Goal: Task Accomplishment & Management: Use online tool/utility

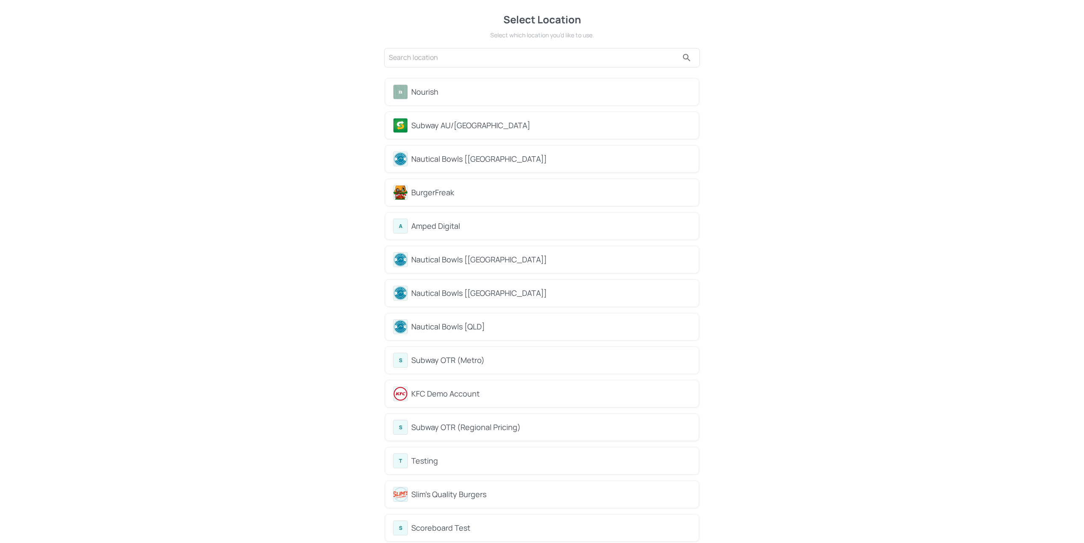
click at [442, 96] on div "Nourish" at bounding box center [551, 91] width 280 height 11
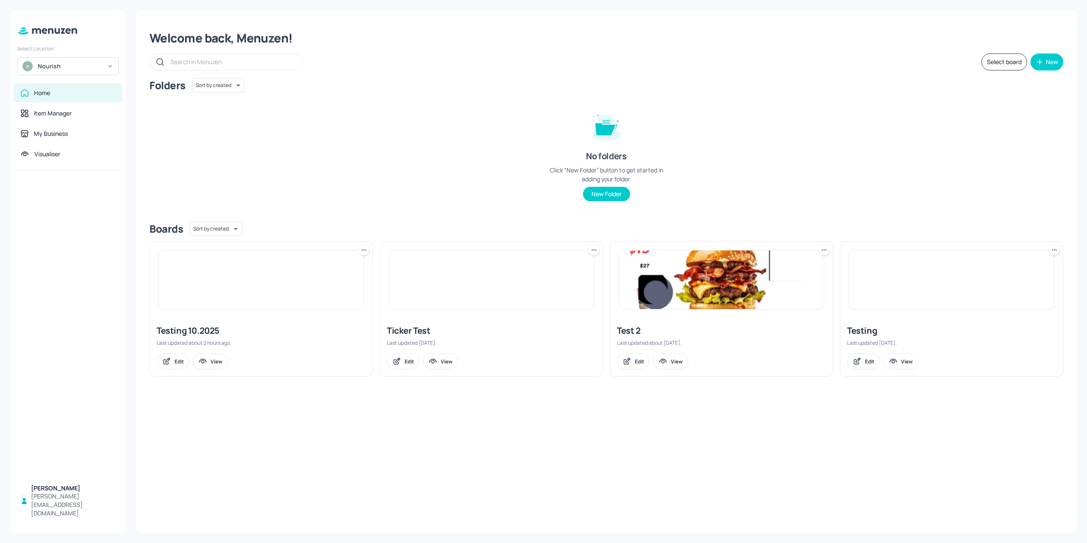
click at [229, 286] on img at bounding box center [261, 279] width 205 height 59
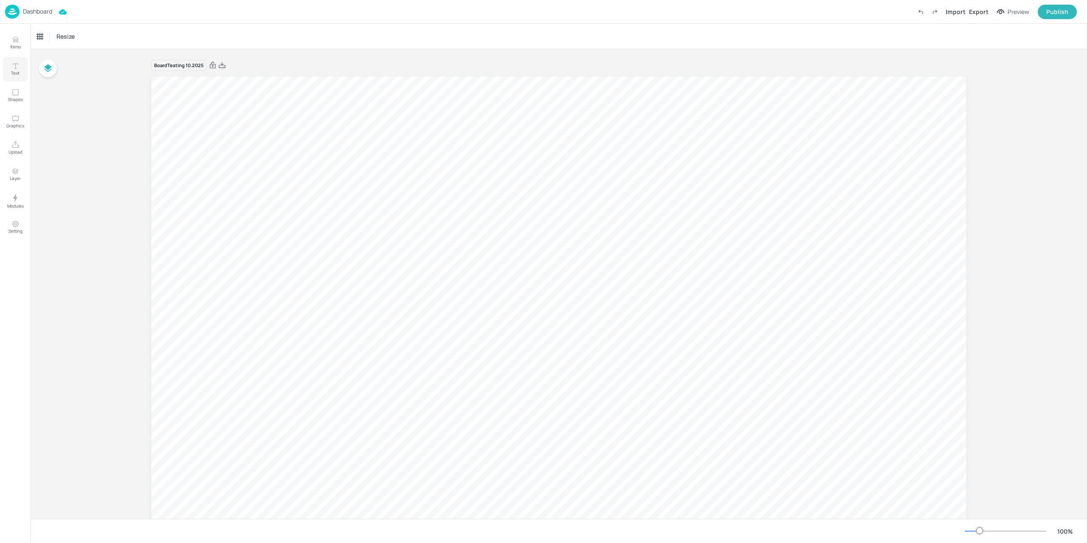
click at [12, 71] on p "Text" at bounding box center [15, 73] width 8 height 6
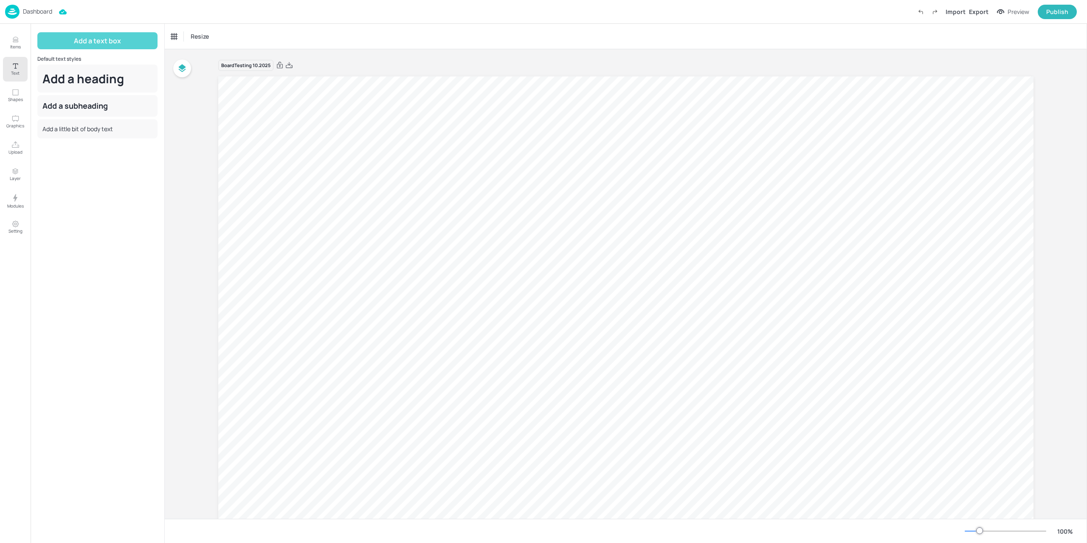
click at [106, 42] on button "Add a text box" at bounding box center [97, 40] width 120 height 17
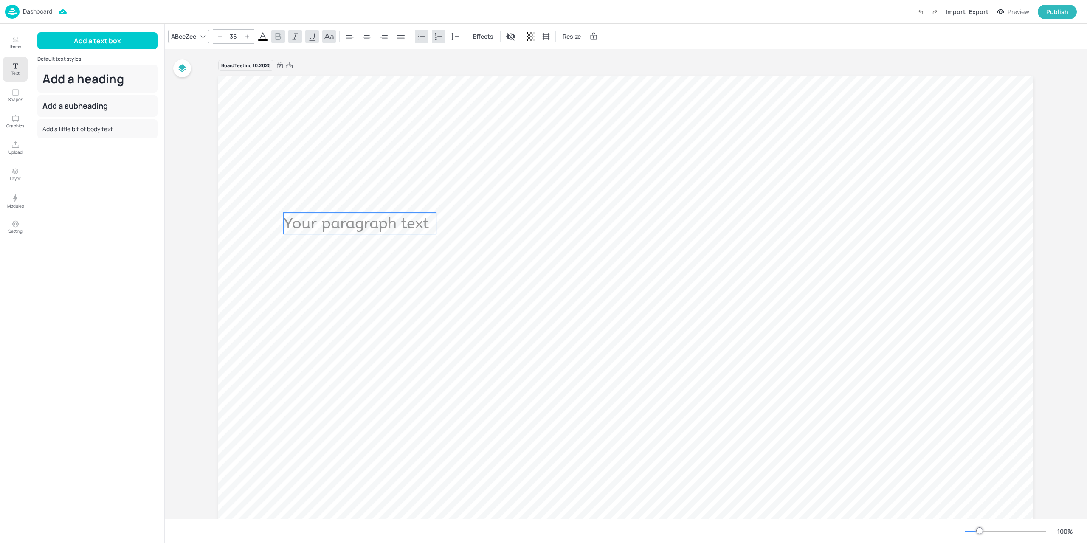
drag, startPoint x: 327, startPoint y: 230, endPoint x: 328, endPoint y: 313, distance: 83.2
click at [329, 232] on span "Your paragraph text" at bounding box center [356, 223] width 145 height 18
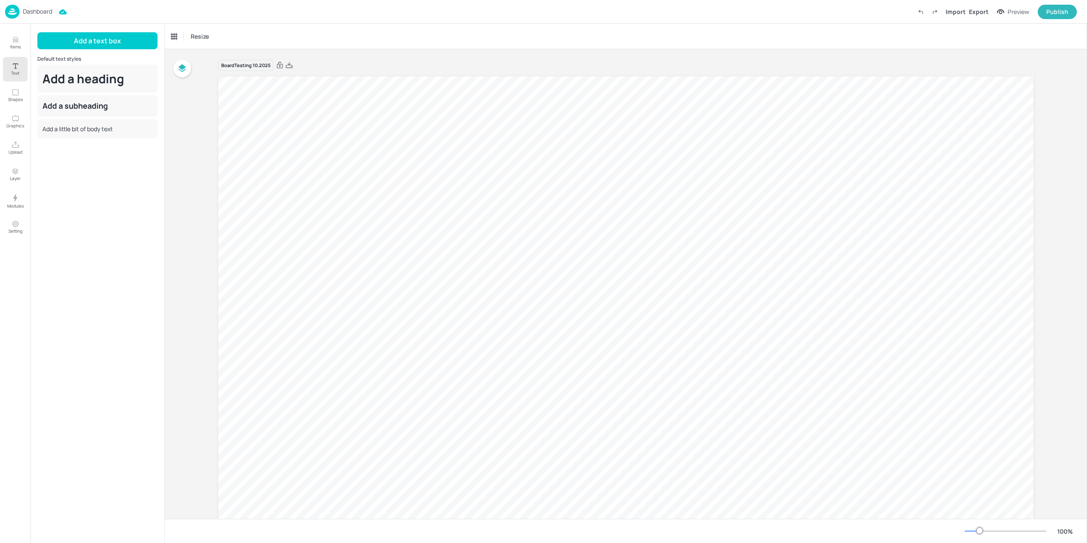
click at [189, 143] on div "Board Testing 10.2025" at bounding box center [626, 302] width 922 height 507
click at [15, 93] on icon "Shapes" at bounding box center [15, 92] width 8 height 8
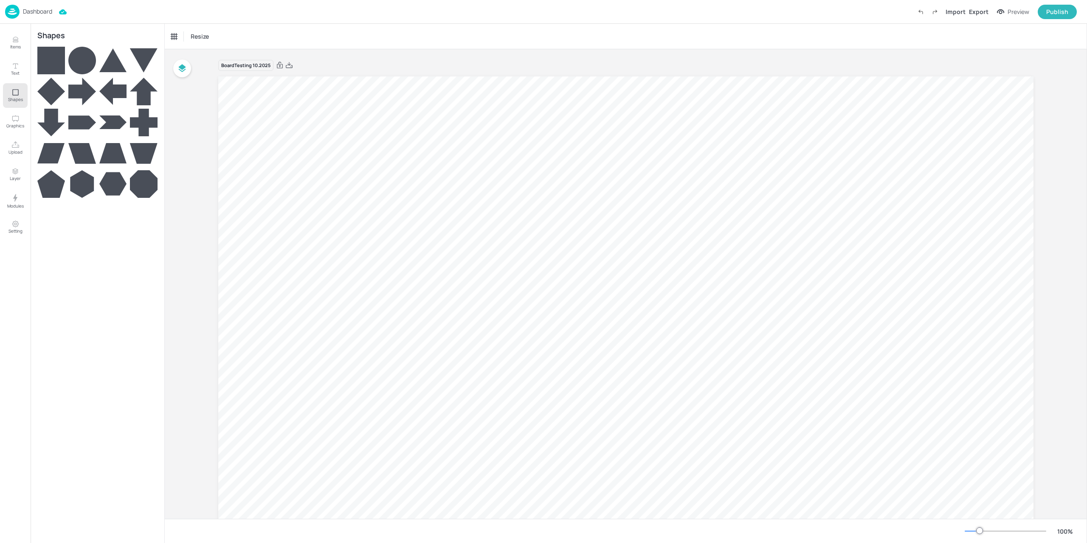
drag, startPoint x: 52, startPoint y: 152, endPoint x: 70, endPoint y: 250, distance: 98.8
click at [70, 249] on div at bounding box center [97, 291] width 120 height 488
click at [17, 118] on icon "Graphics" at bounding box center [15, 119] width 8 height 8
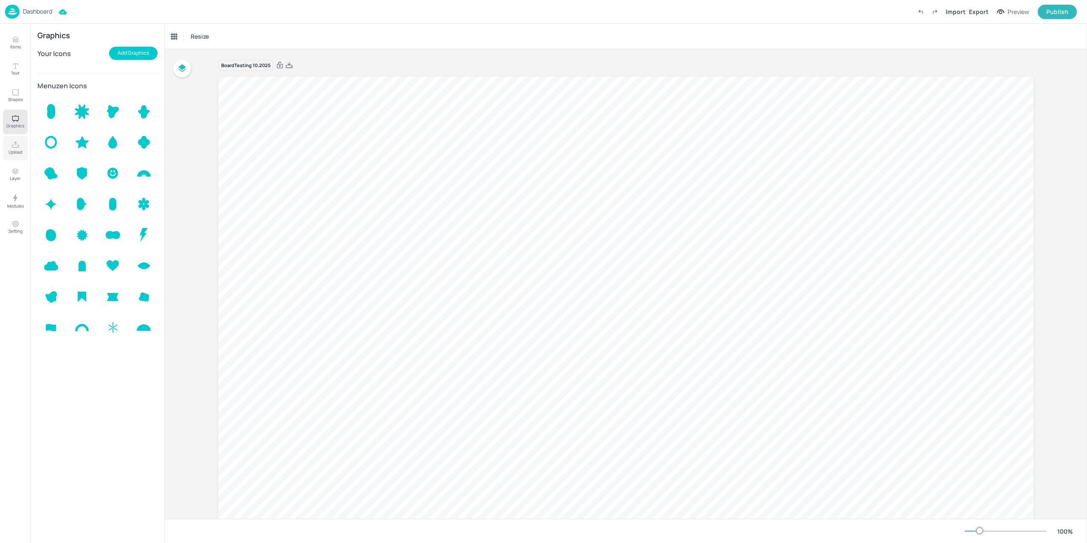
click at [14, 145] on icon "Upload" at bounding box center [15, 145] width 8 height 8
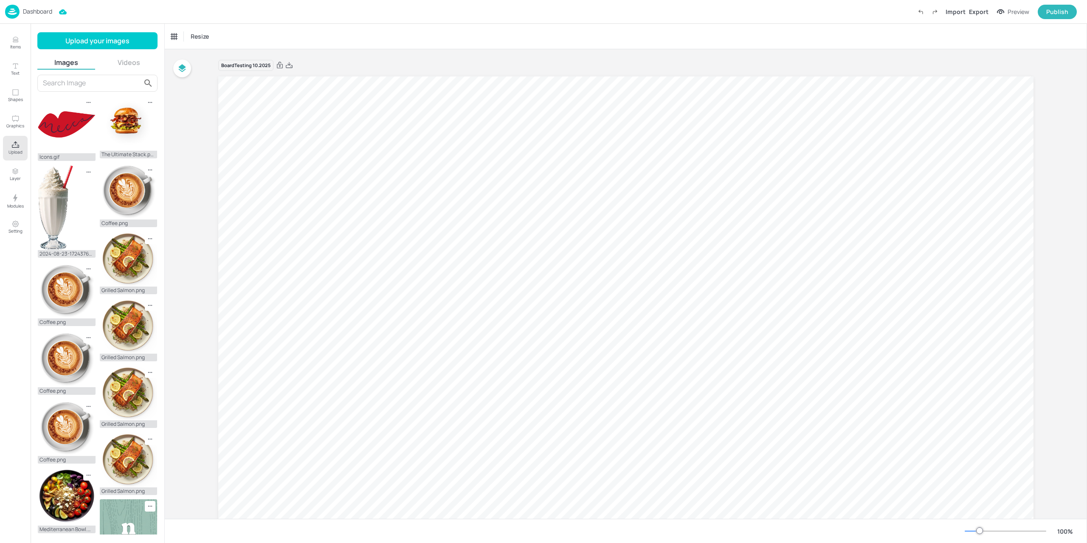
click at [124, 64] on button "Videos" at bounding box center [129, 62] width 58 height 9
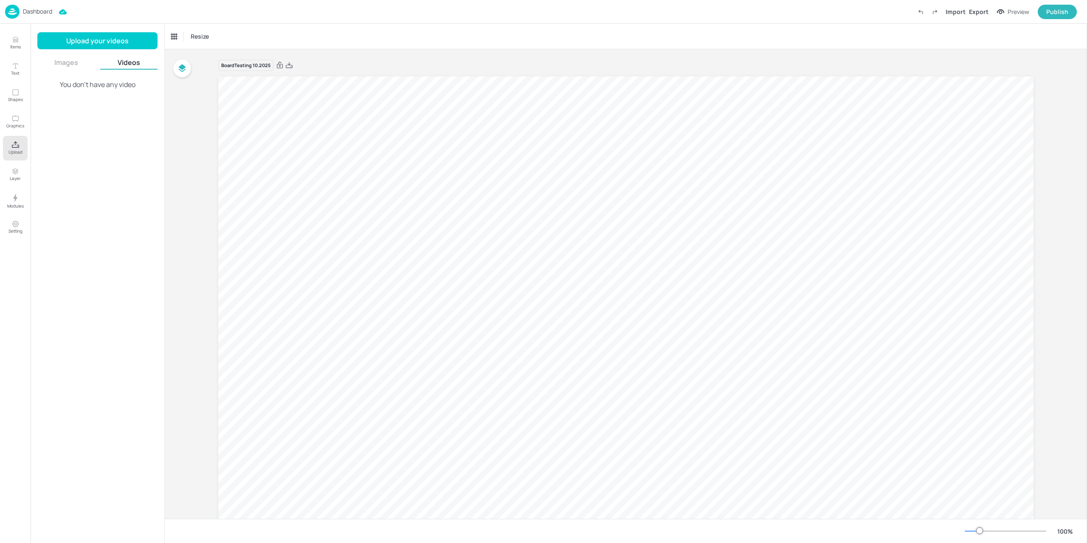
click at [59, 61] on button "Images" at bounding box center [66, 62] width 58 height 9
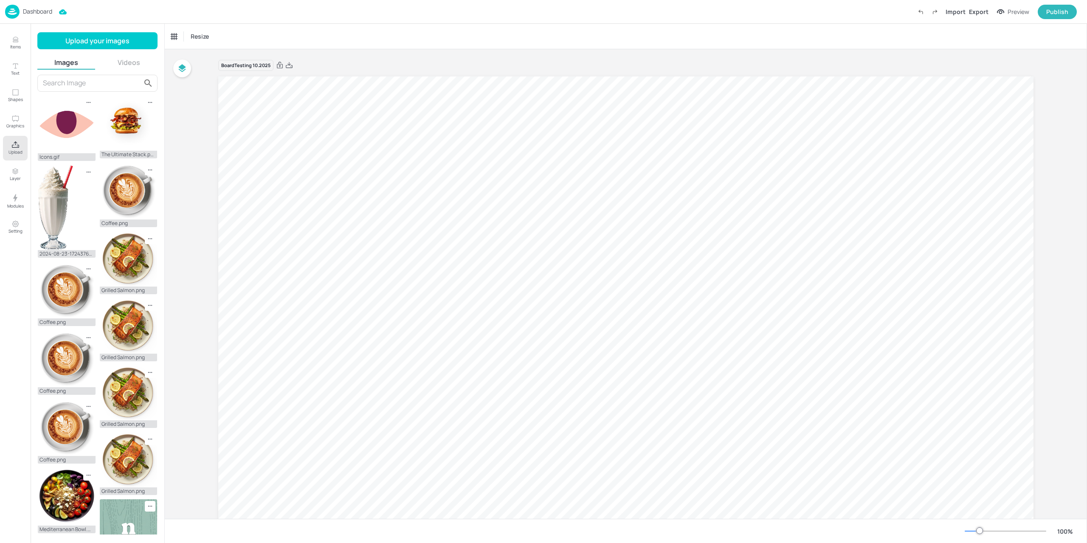
click at [112, 68] on div "Images Videos" at bounding box center [97, 64] width 120 height 12
click at [121, 66] on button "Videos" at bounding box center [129, 62] width 58 height 9
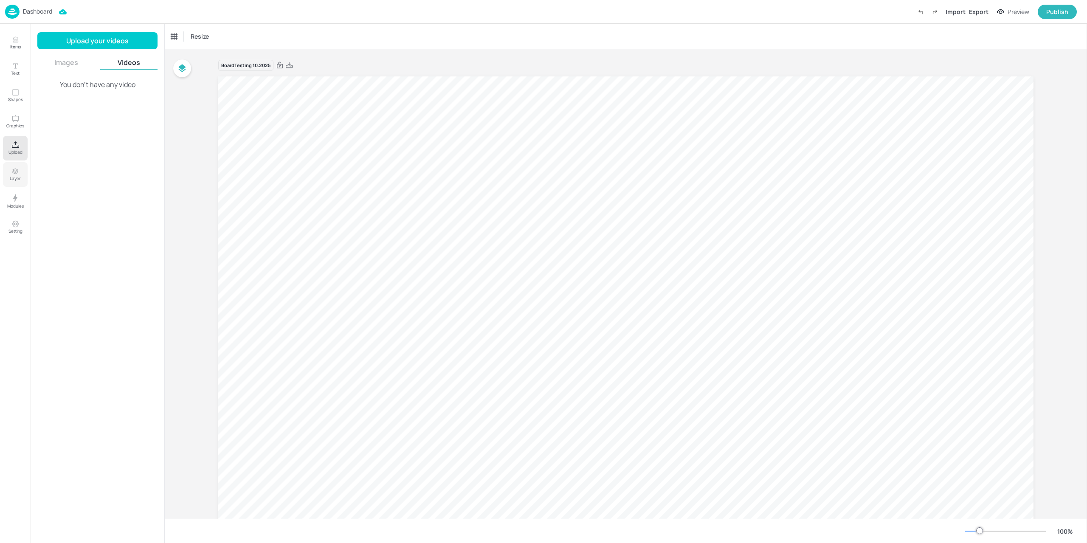
click at [13, 179] on p "Layer" at bounding box center [15, 178] width 11 height 6
click at [23, 45] on button "Items" at bounding box center [15, 43] width 25 height 25
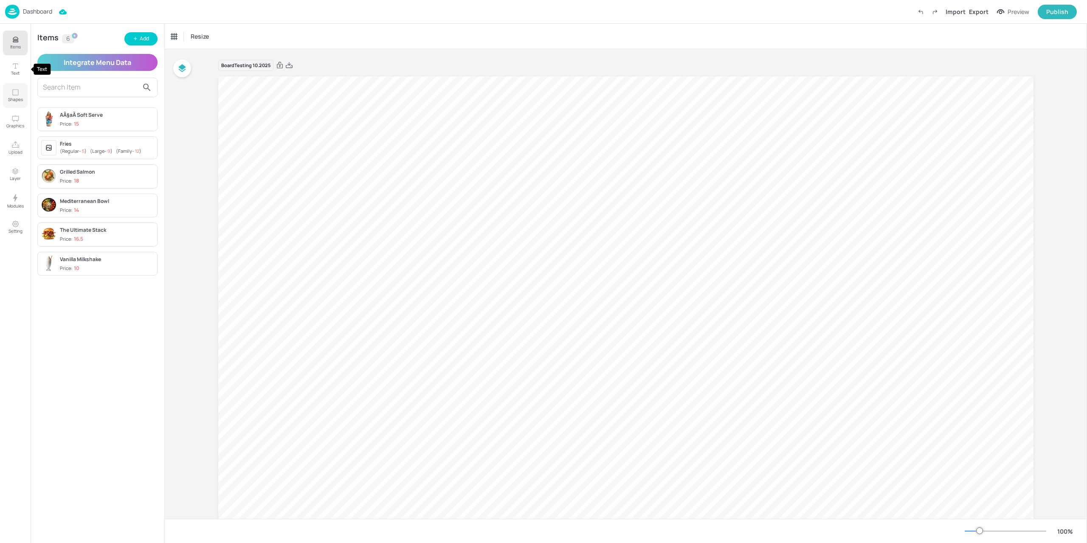
drag, startPoint x: 16, startPoint y: 71, endPoint x: 18, endPoint y: 84, distance: 12.9
click at [16, 71] on p "Text" at bounding box center [15, 73] width 8 height 6
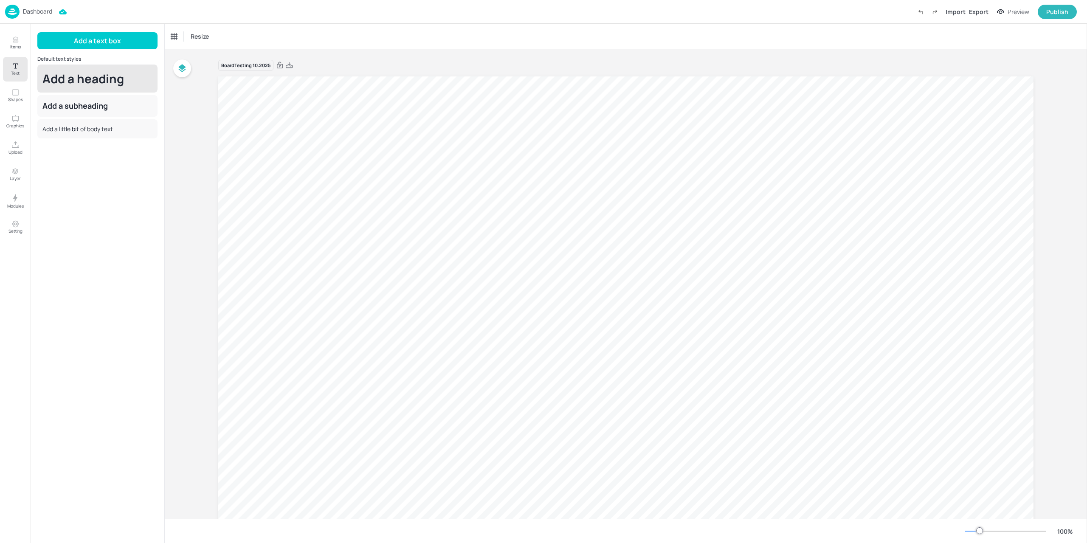
click at [76, 83] on div "Add a heading" at bounding box center [97, 79] width 120 height 28
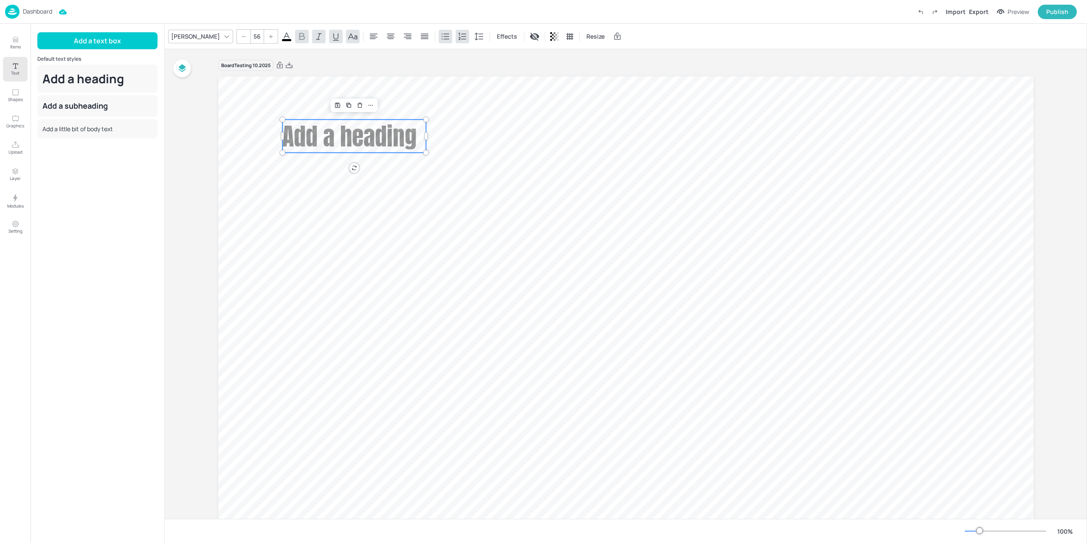
drag, startPoint x: 76, startPoint y: 99, endPoint x: 151, endPoint y: 140, distance: 86.1
click at [76, 99] on div "Add a subheading" at bounding box center [97, 106] width 120 height 22
type input "--"
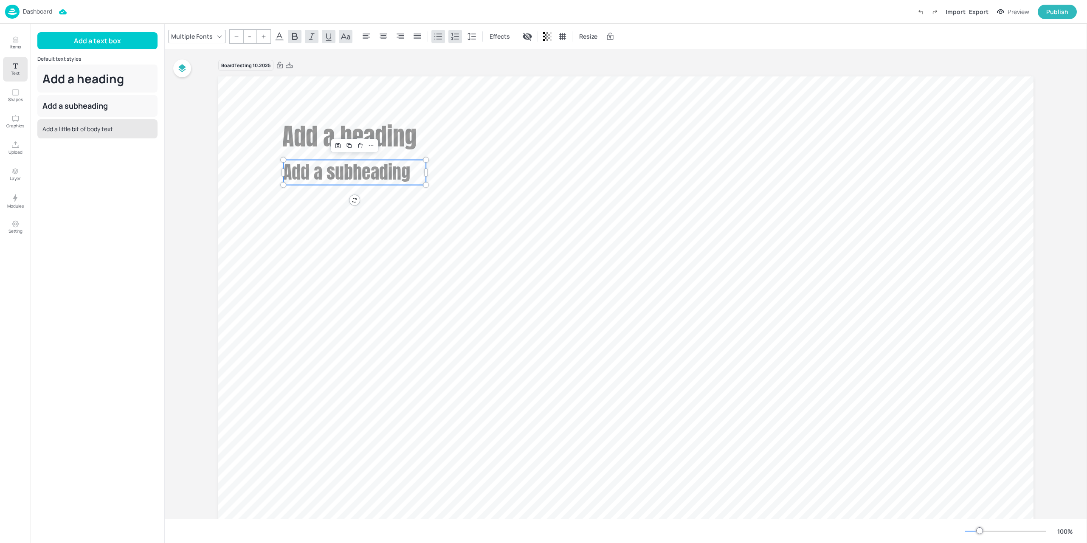
click at [66, 133] on div "Add a little bit of body text" at bounding box center [97, 128] width 120 height 19
click at [15, 41] on icon "Items" at bounding box center [15, 40] width 8 height 8
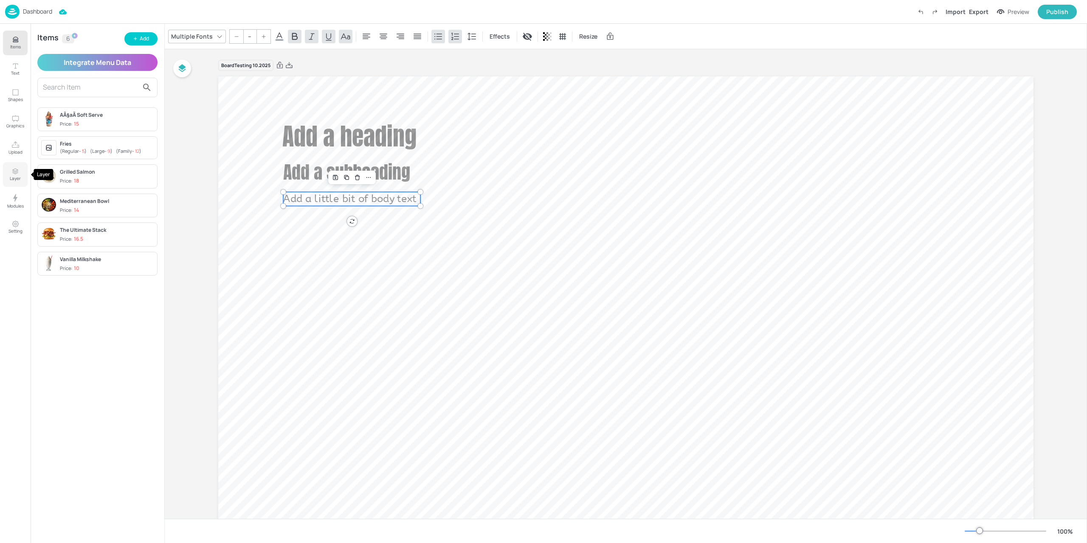
click at [16, 177] on p "Layer" at bounding box center [15, 178] width 11 height 6
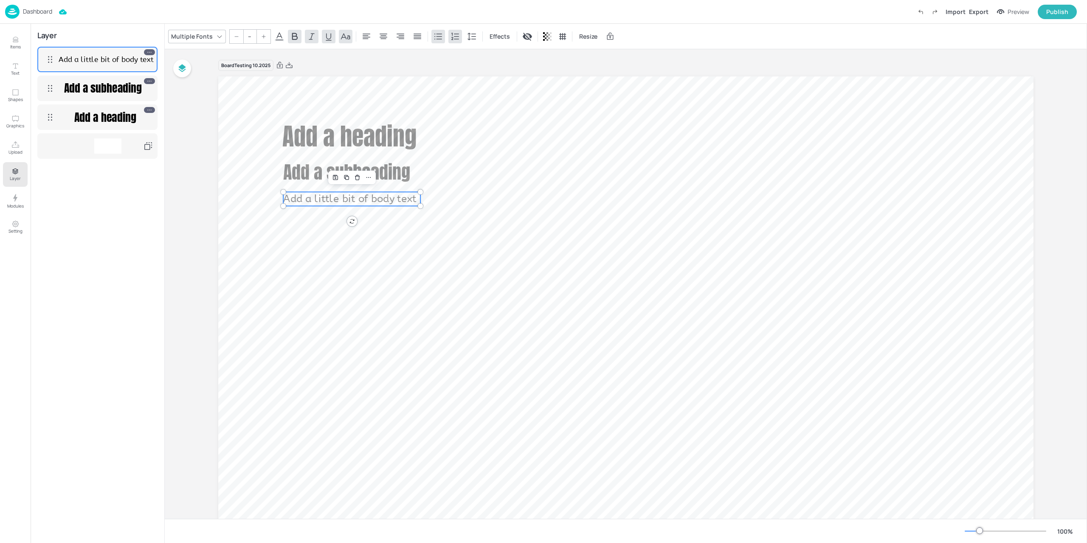
click at [149, 53] on icon at bounding box center [149, 52] width 6 height 6
click at [91, 237] on div "Add a little bit of body text Add a subheading Add a heading" at bounding box center [97, 291] width 120 height 488
click at [51, 61] on body "Dashboard Import Export Preview Publish Items Text Shapes Graphics Upload Layer…" at bounding box center [543, 271] width 1087 height 543
